Goal: Transaction & Acquisition: Book appointment/travel/reservation

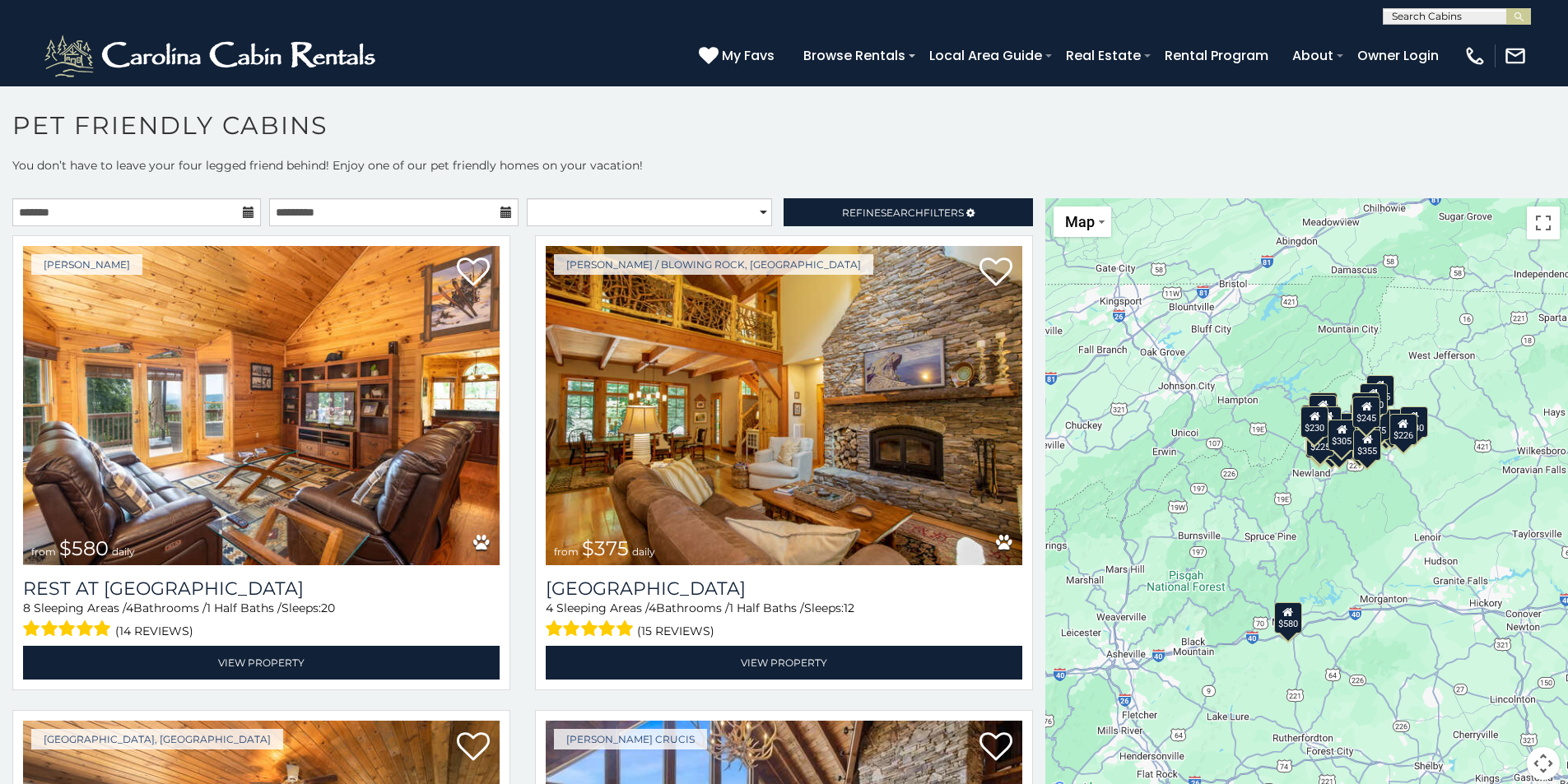
click at [244, 209] on icon at bounding box center [248, 212] width 12 height 12
click at [243, 215] on icon at bounding box center [248, 212] width 12 height 12
drag, startPoint x: 696, startPoint y: 131, endPoint x: 687, endPoint y: 124, distance: 11.4
click at [694, 130] on h1 "Pet Friendly Cabins" at bounding box center [784, 134] width 1568 height 47
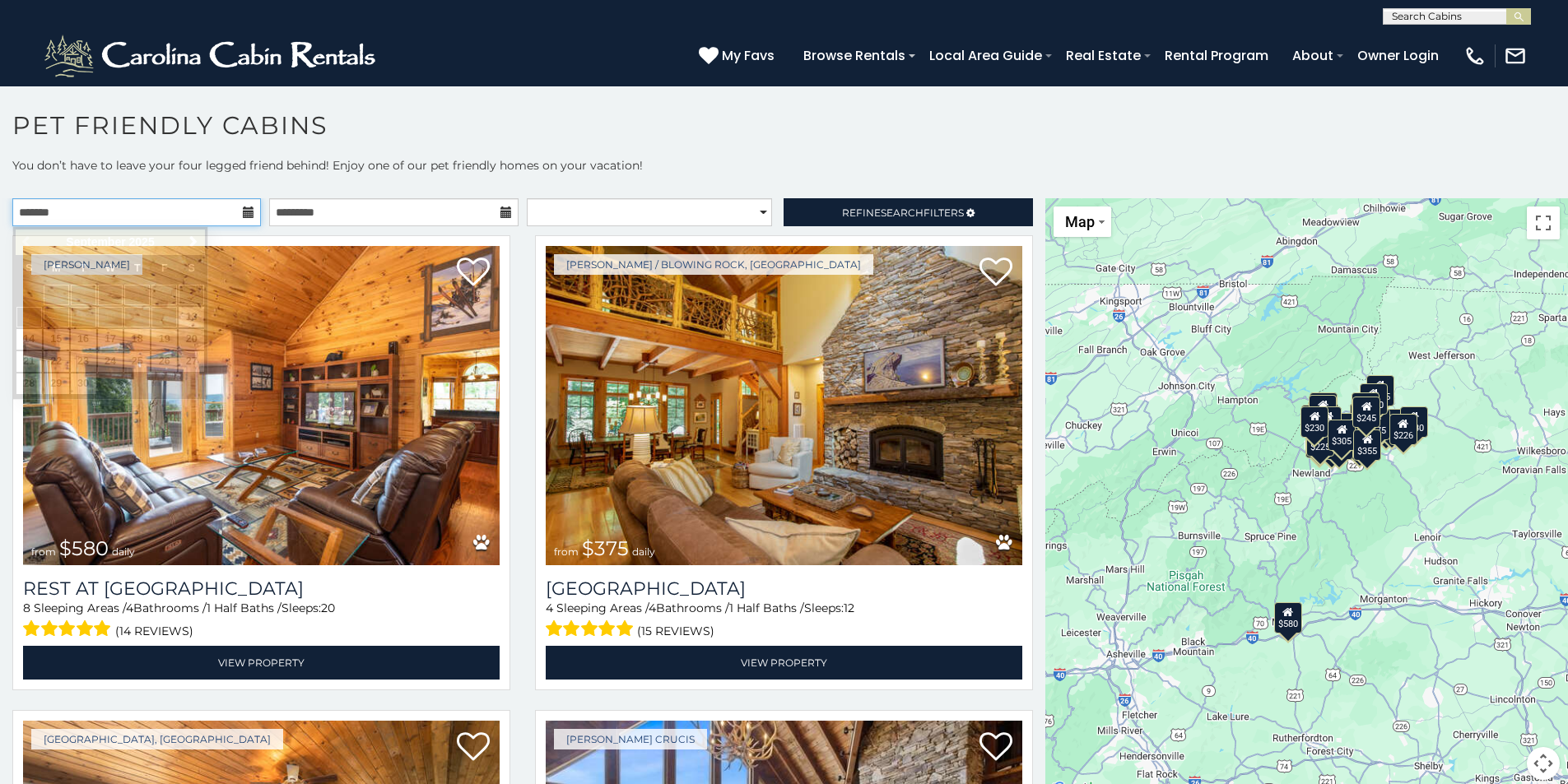
click at [192, 212] on input "text" at bounding box center [136, 212] width 249 height 28
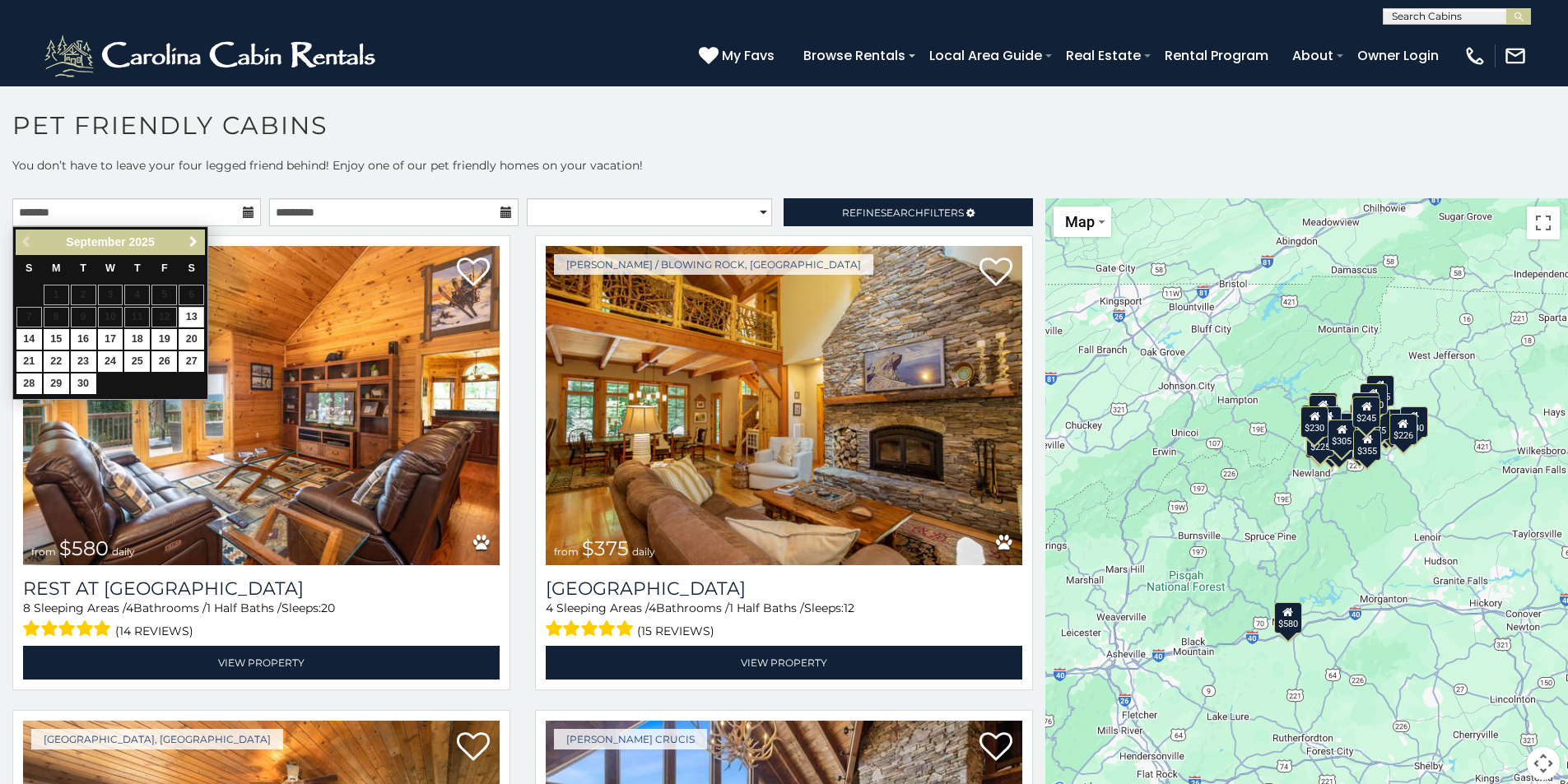
click at [192, 239] on span "Next" at bounding box center [193, 242] width 13 height 13
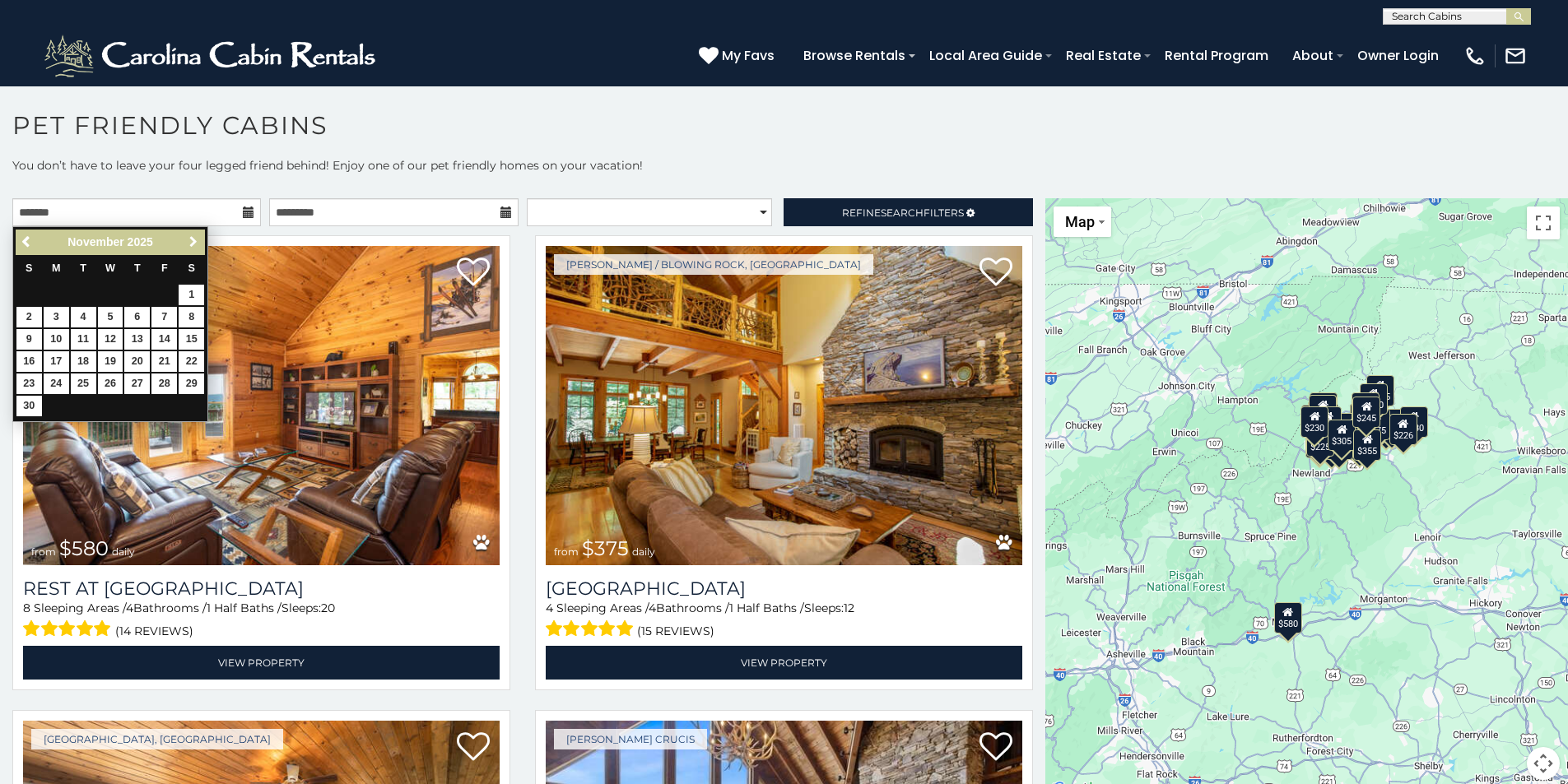
click at [192, 239] on span "Next" at bounding box center [193, 242] width 13 height 13
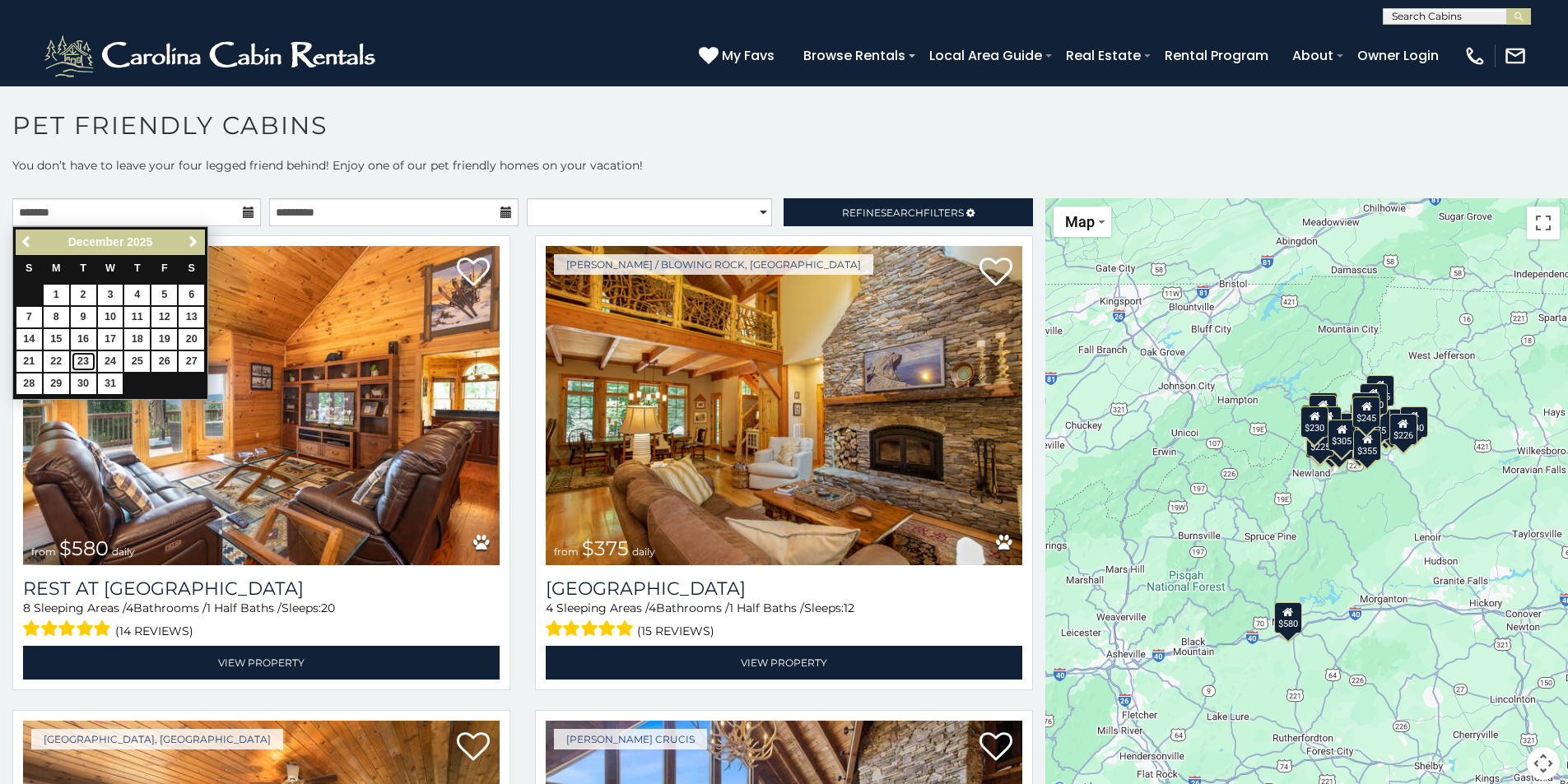
click at [82, 362] on link "23" at bounding box center [83, 361] width 26 height 20
type input "**********"
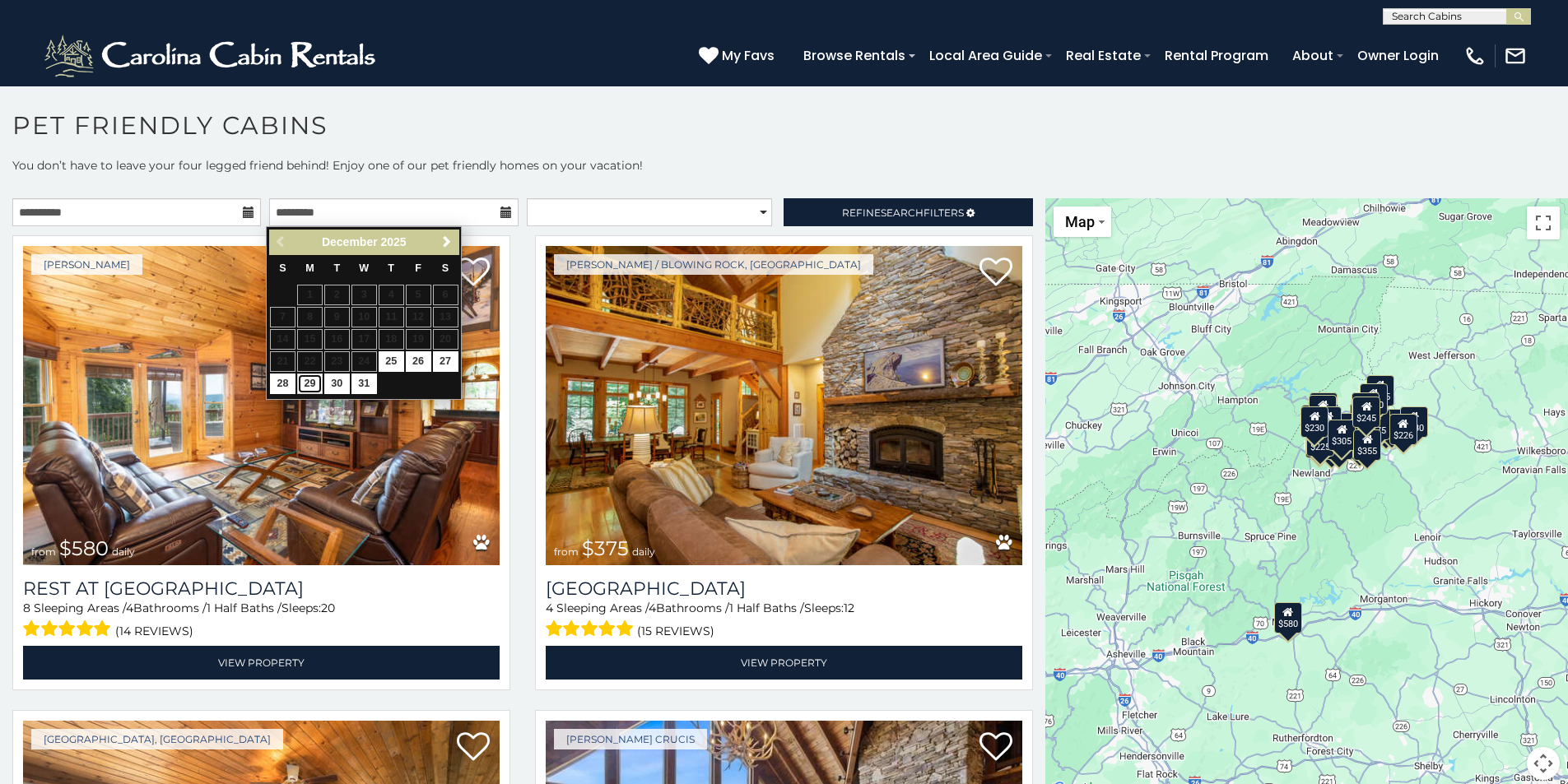
click at [308, 390] on link "29" at bounding box center [310, 383] width 26 height 20
type input "**********"
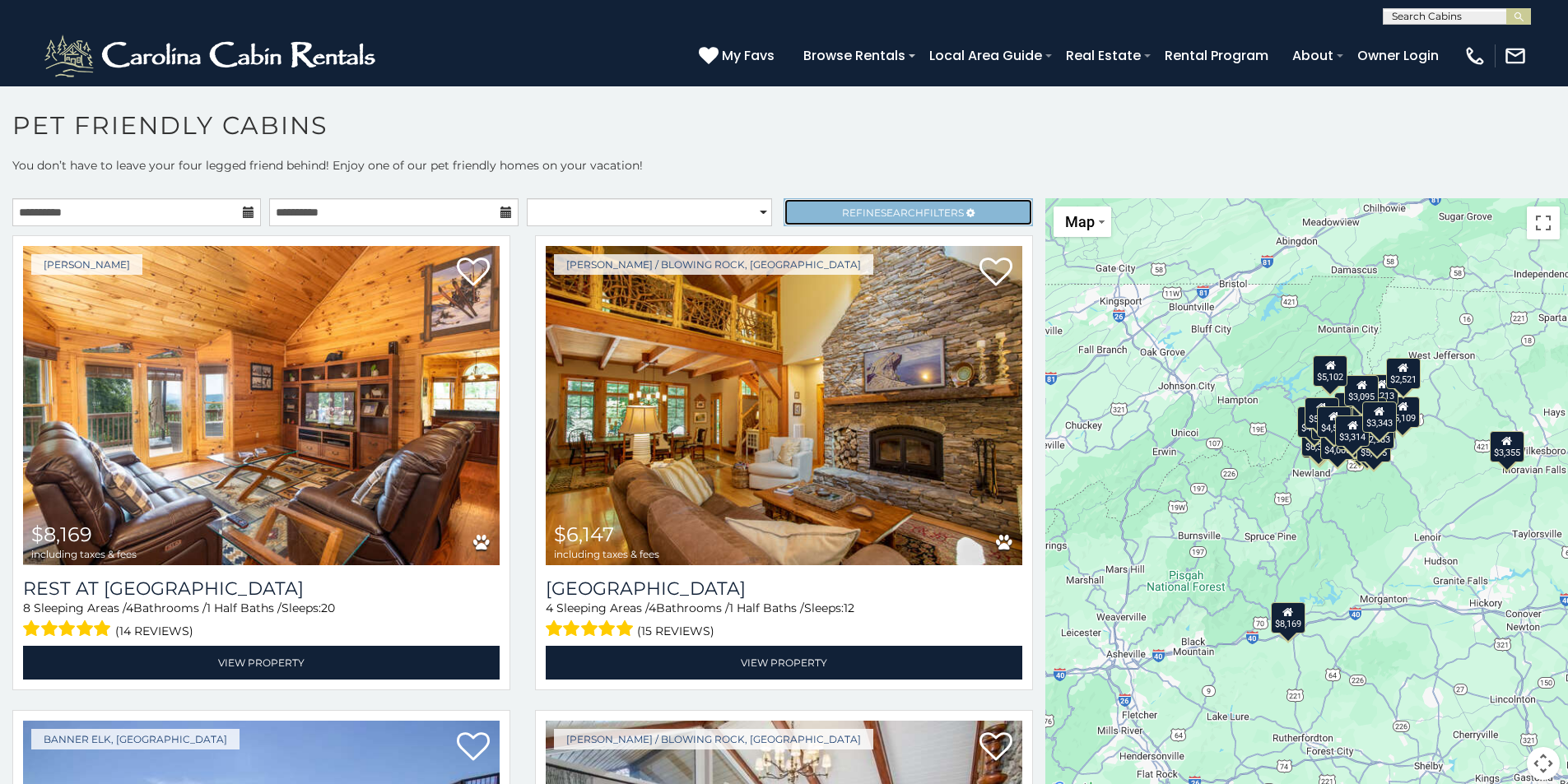
click at [917, 215] on span "Refine Search Filters" at bounding box center [902, 212] width 122 height 12
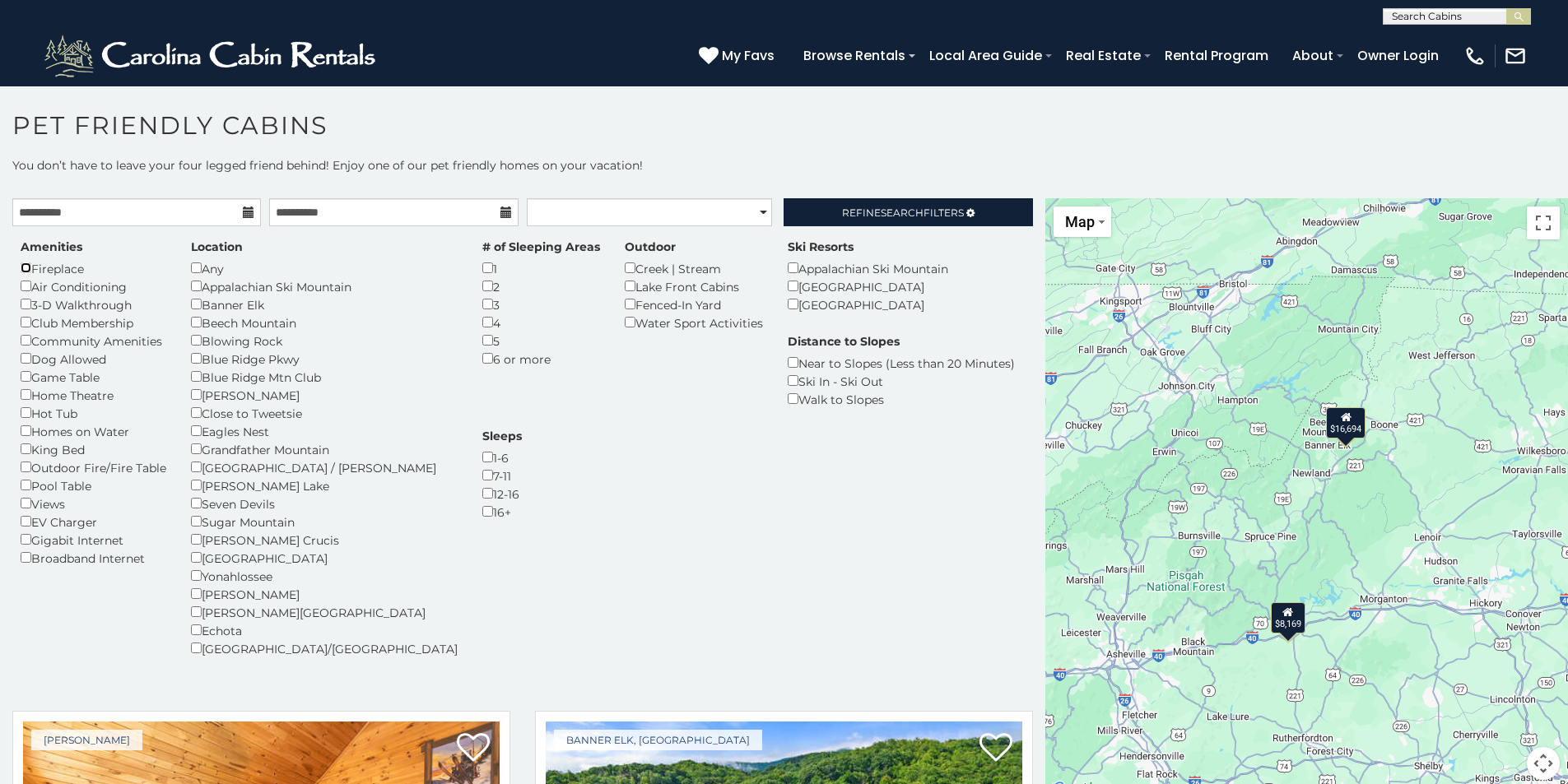
click at [17, 269] on div "Amenities Fireplace Air Conditioning 3-D Walkthrough Club Membership Community …" at bounding box center [93, 403] width 170 height 328
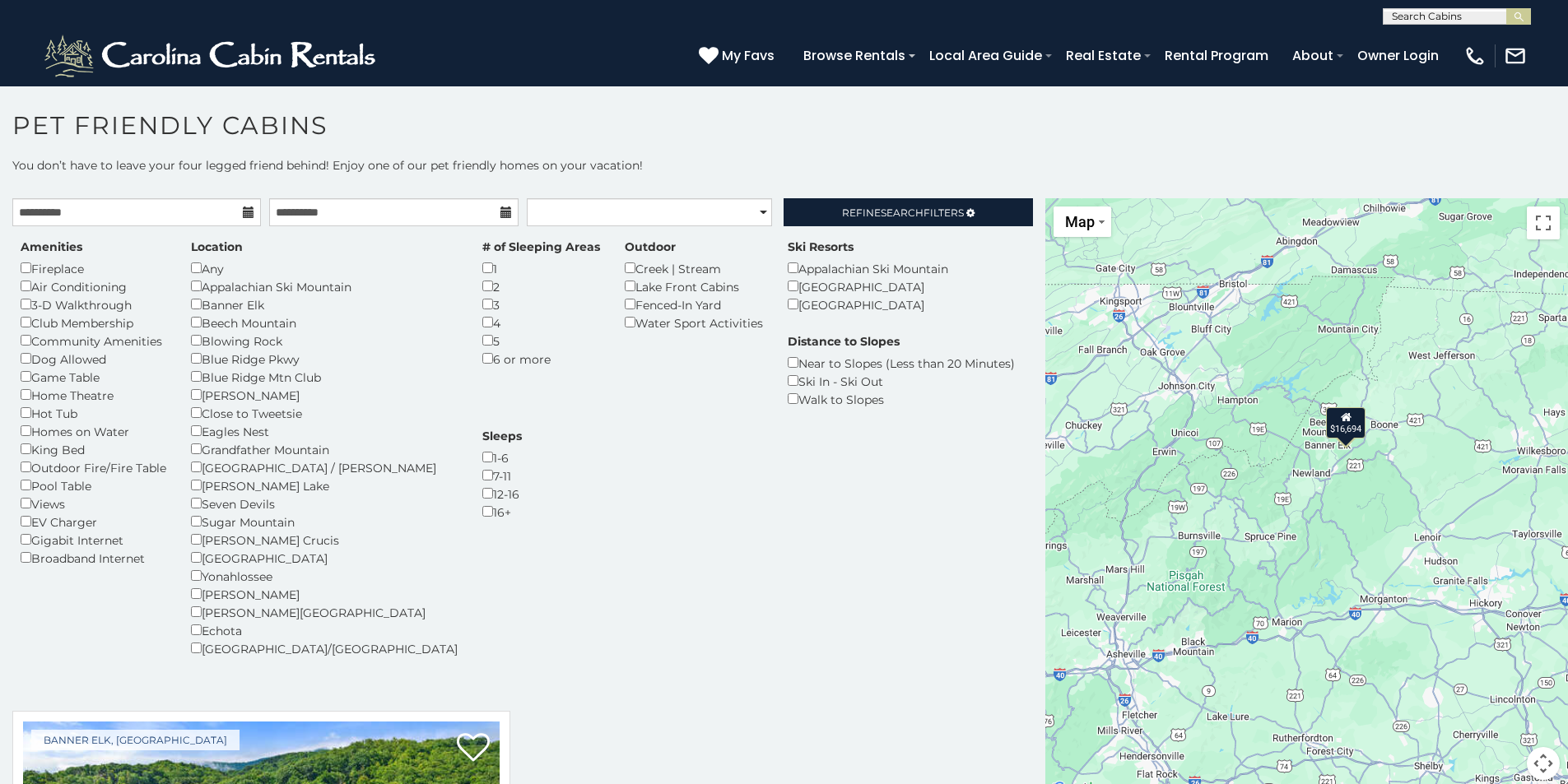
click at [19, 447] on div "Amenities Fireplace Air Conditioning 3-D Walkthrough Club Membership Community …" at bounding box center [93, 403] width 170 height 328
click at [748, 218] on select "**********" at bounding box center [650, 212] width 245 height 28
click at [896, 216] on span "Search" at bounding box center [901, 212] width 43 height 12
